Goal: Check status

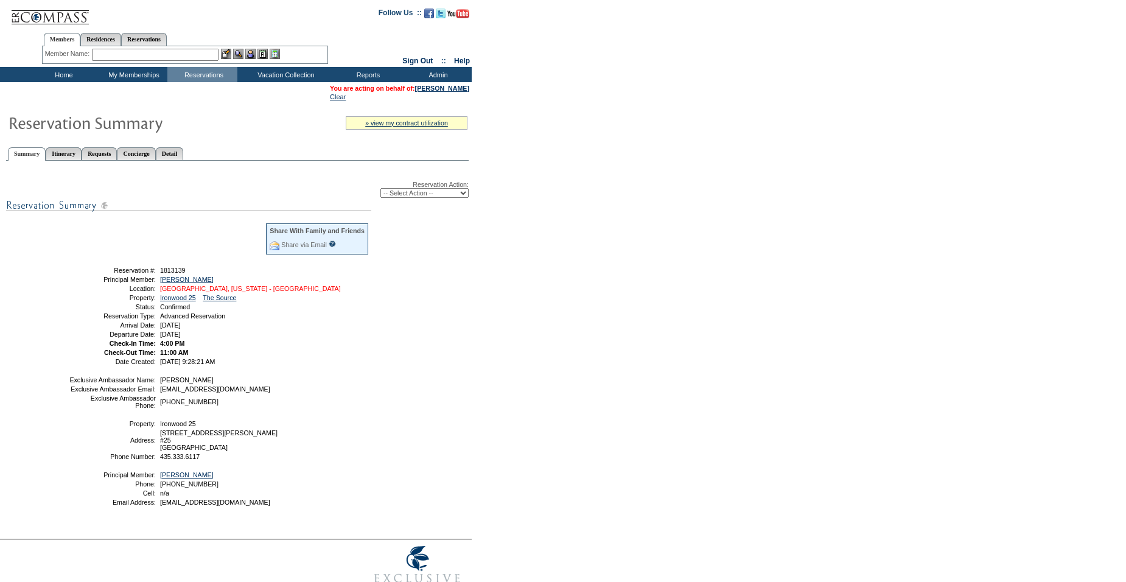
click at [200, 292] on link "[GEOGRAPHIC_DATA], [US_STATE] - [GEOGRAPHIC_DATA]" at bounding box center [250, 288] width 181 height 7
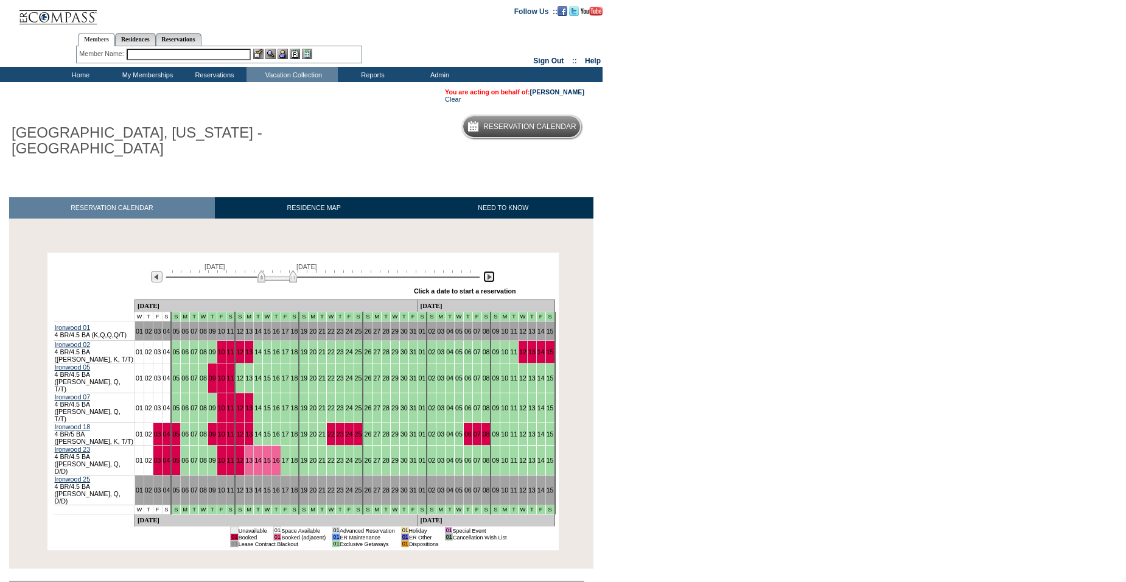
click at [488, 271] on img at bounding box center [489, 277] width 12 height 12
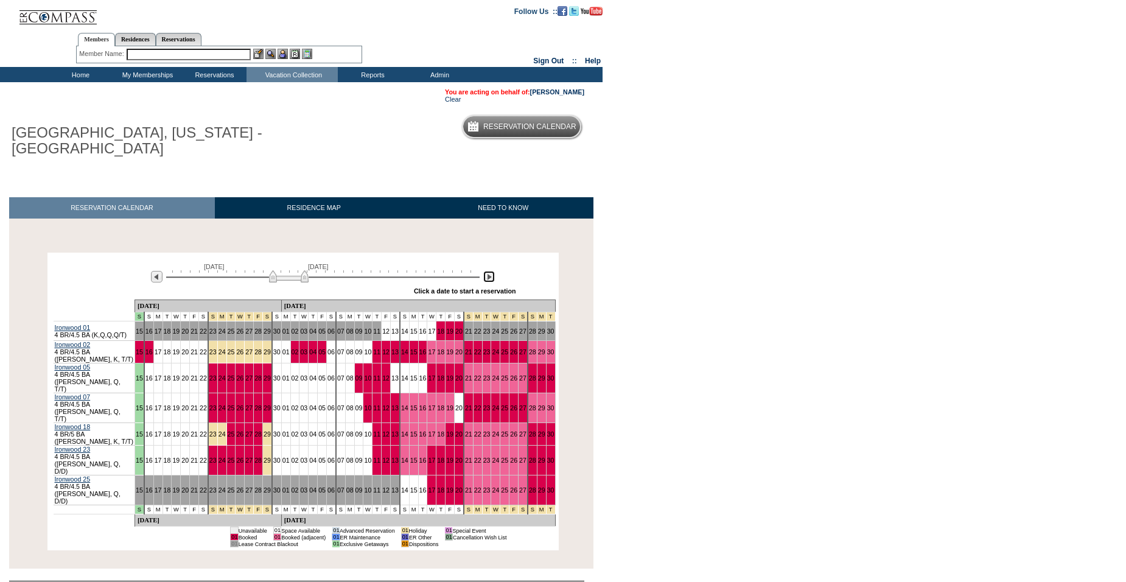
click at [488, 271] on img at bounding box center [489, 277] width 12 height 12
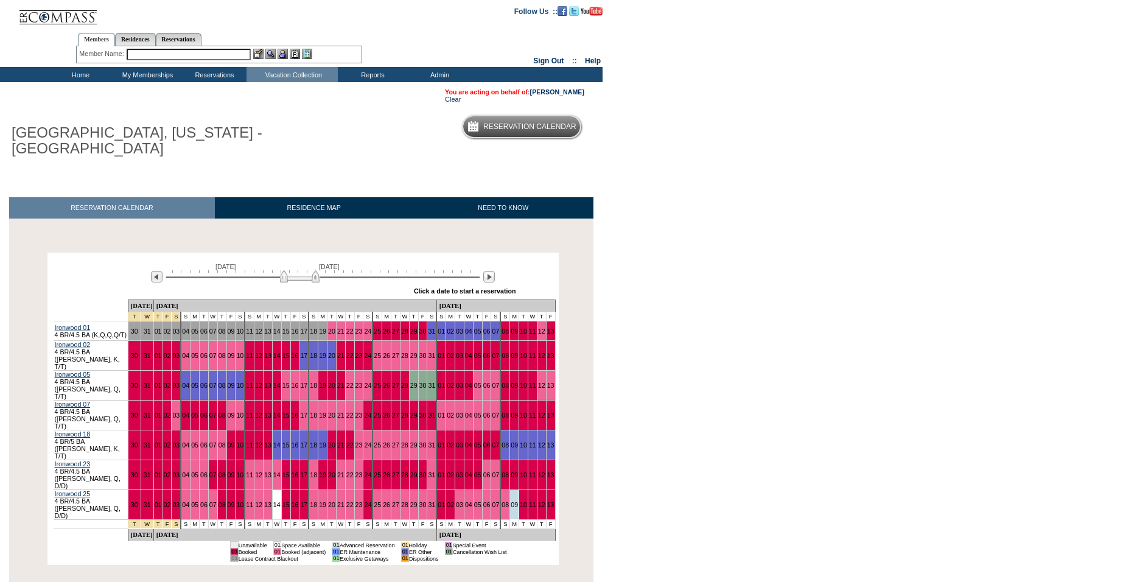
click at [80, 77] on td "Home" at bounding box center [79, 74] width 67 height 15
